Goal: Find specific page/section: Find specific page/section

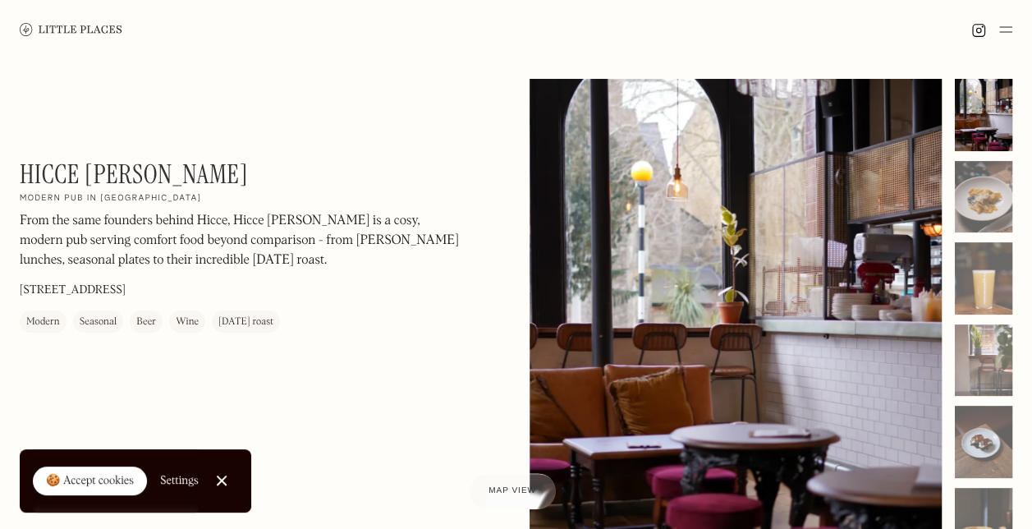
click at [70, 292] on p "[STREET_ADDRESS]" at bounding box center [73, 290] width 106 height 17
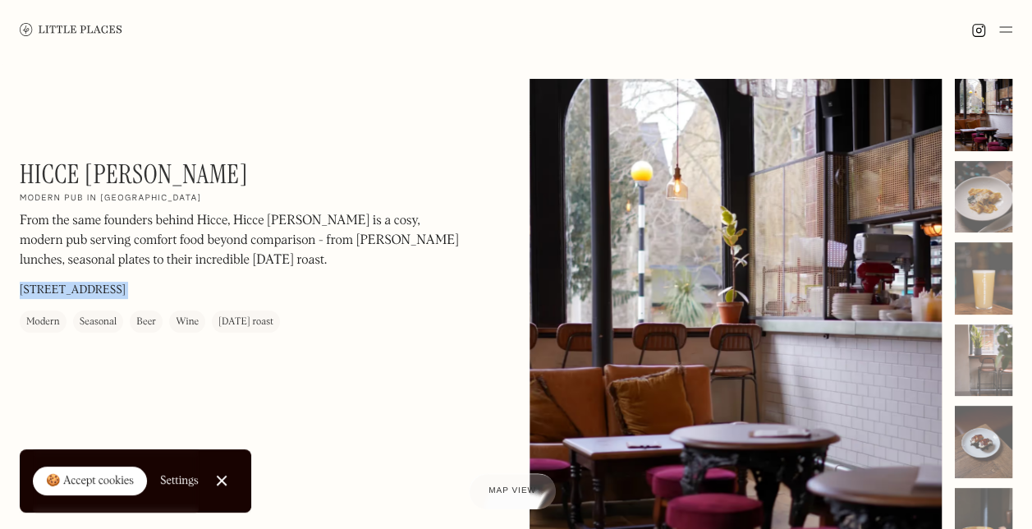
copy p "[STREET_ADDRESS]"
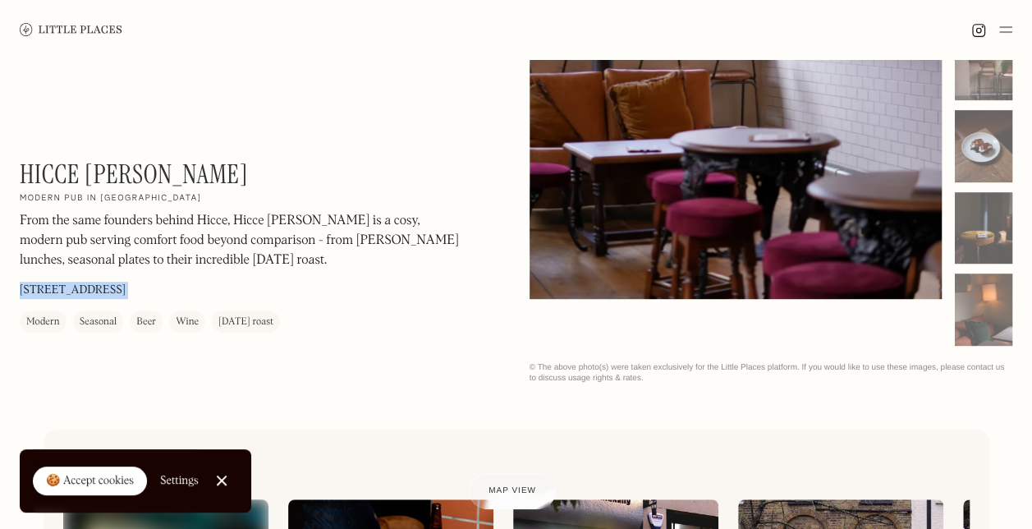
scroll to position [295, 0]
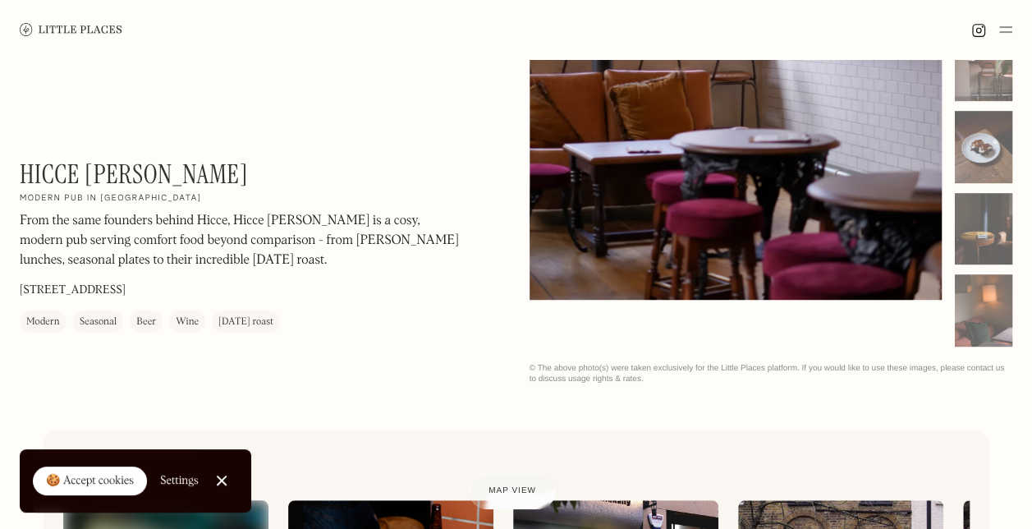
click at [251, 327] on div "[DATE] roast" at bounding box center [245, 323] width 55 height 16
click at [220, 480] on div at bounding box center [221, 480] width 11 height 11
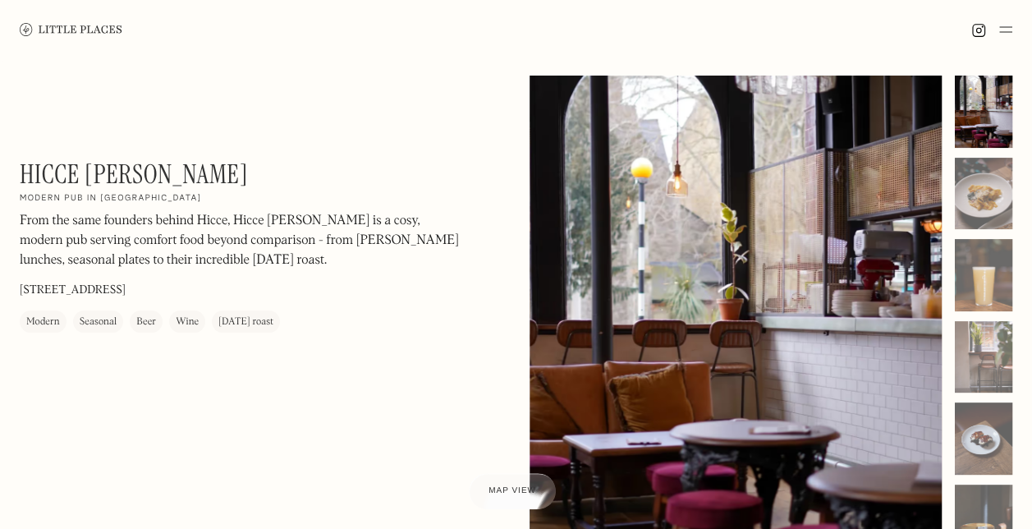
scroll to position [0, 0]
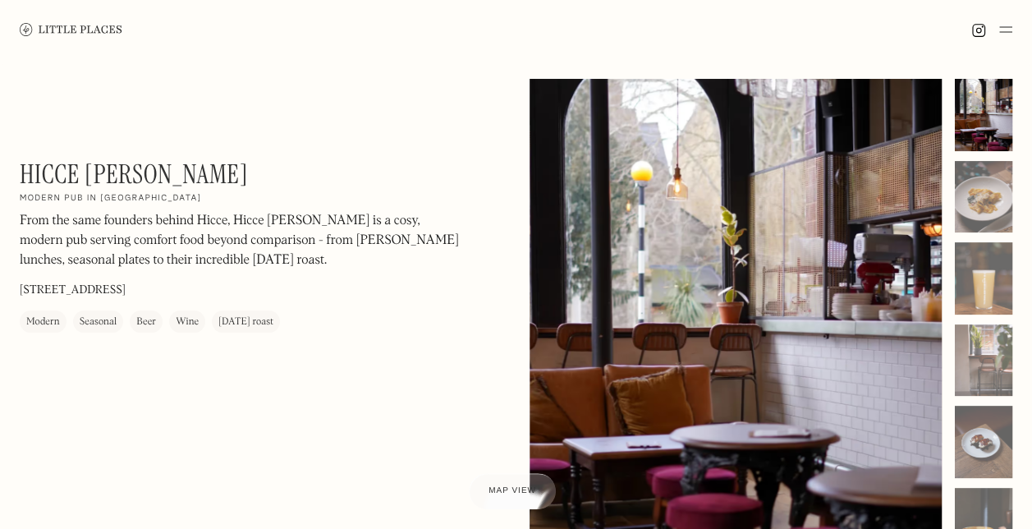
click at [241, 324] on div "[DATE] roast" at bounding box center [245, 323] width 55 height 16
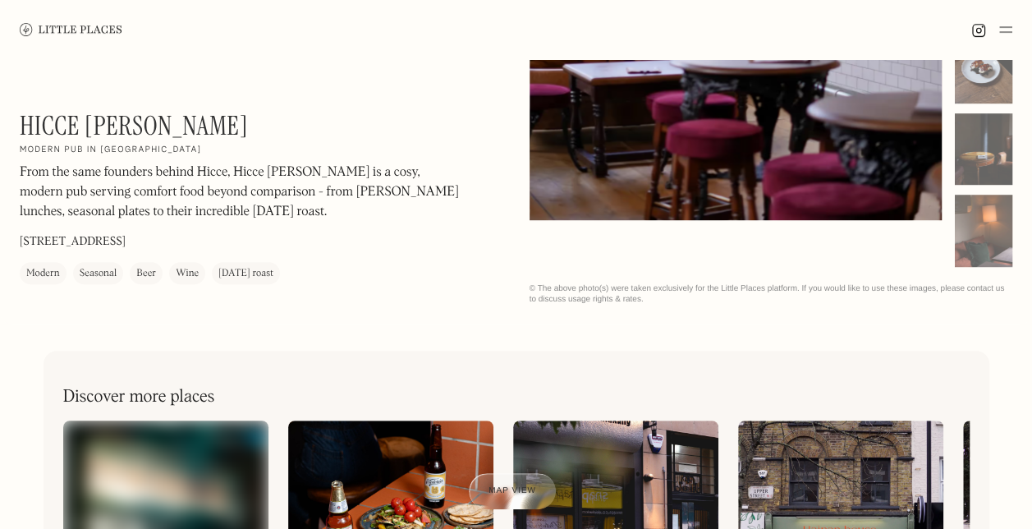
scroll to position [131, 0]
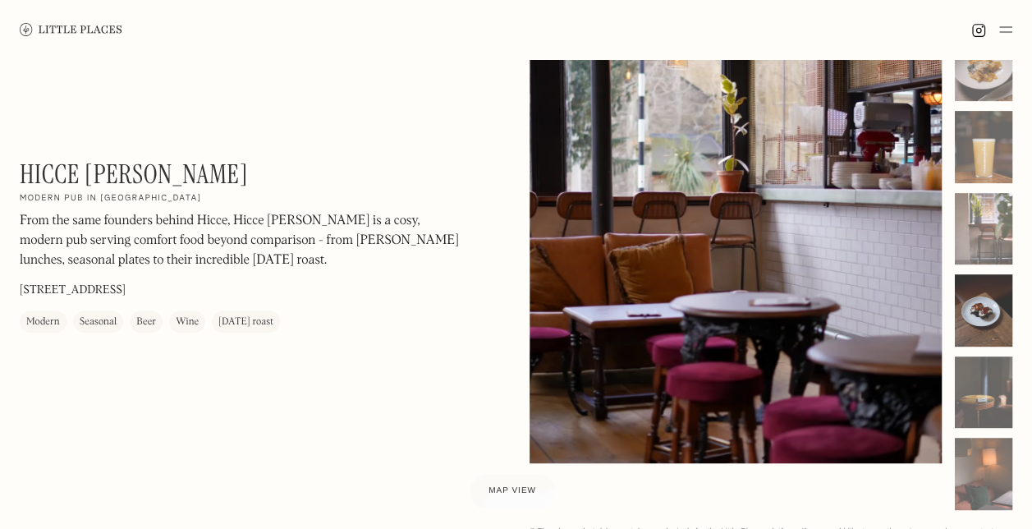
click at [994, 308] on div at bounding box center [983, 310] width 57 height 72
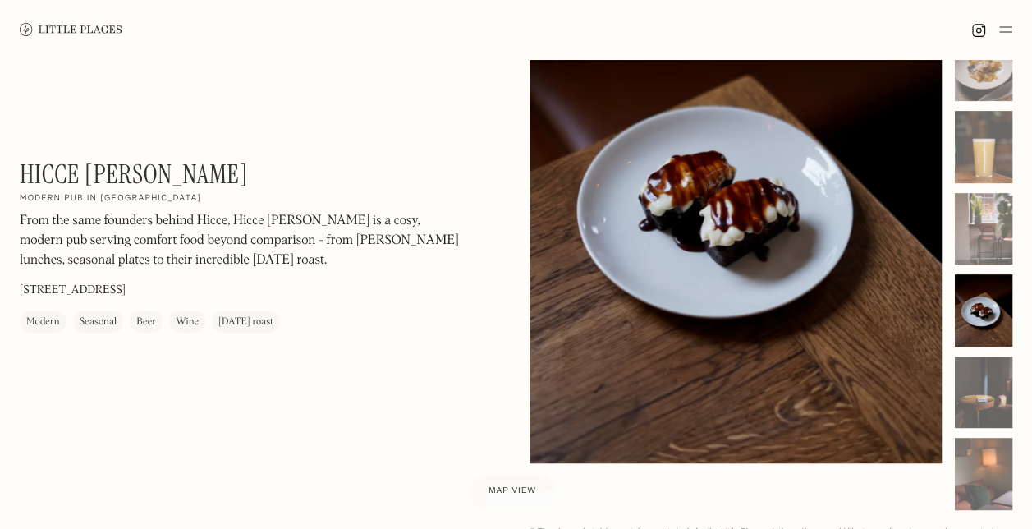
click at [986, 355] on div at bounding box center [983, 228] width 57 height 563
click at [103, 161] on h1 "Hicce [PERSON_NAME]" at bounding box center [134, 173] width 228 height 31
